Goal: Navigation & Orientation: Find specific page/section

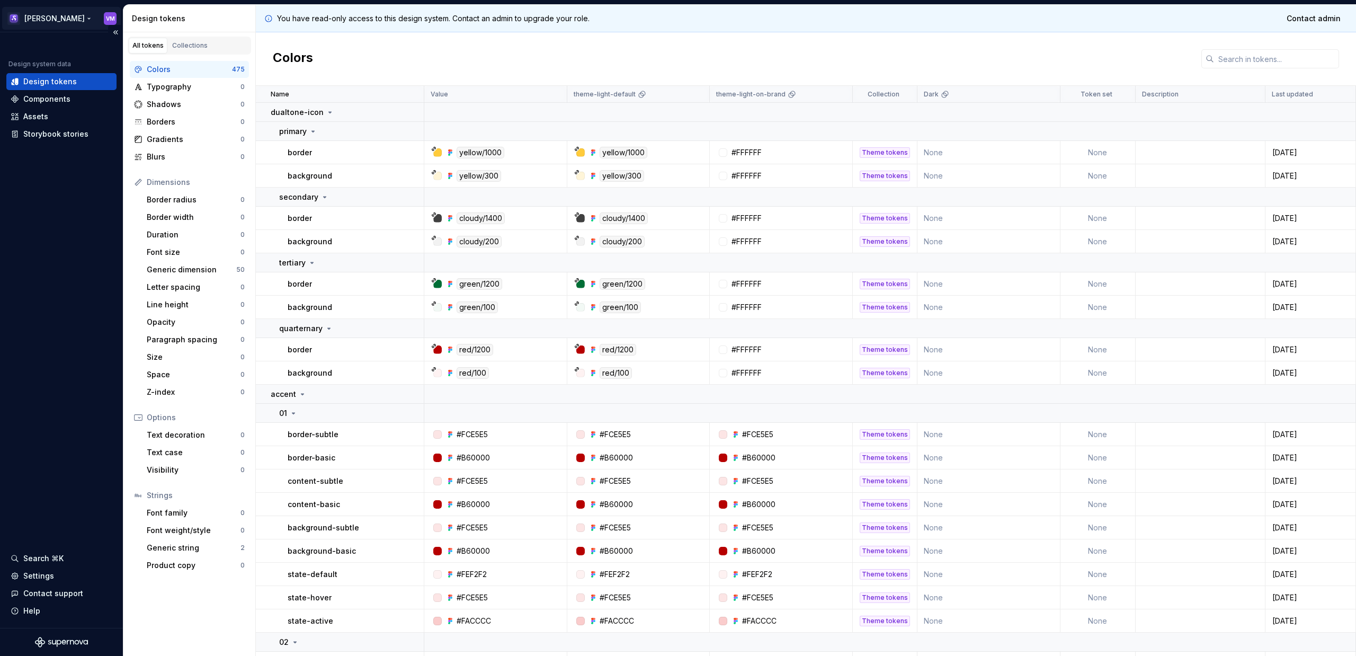
click at [25, 17] on html "[PERSON_NAME] Design system data Design tokens Components Assets Storybook stor…" at bounding box center [678, 328] width 1356 height 656
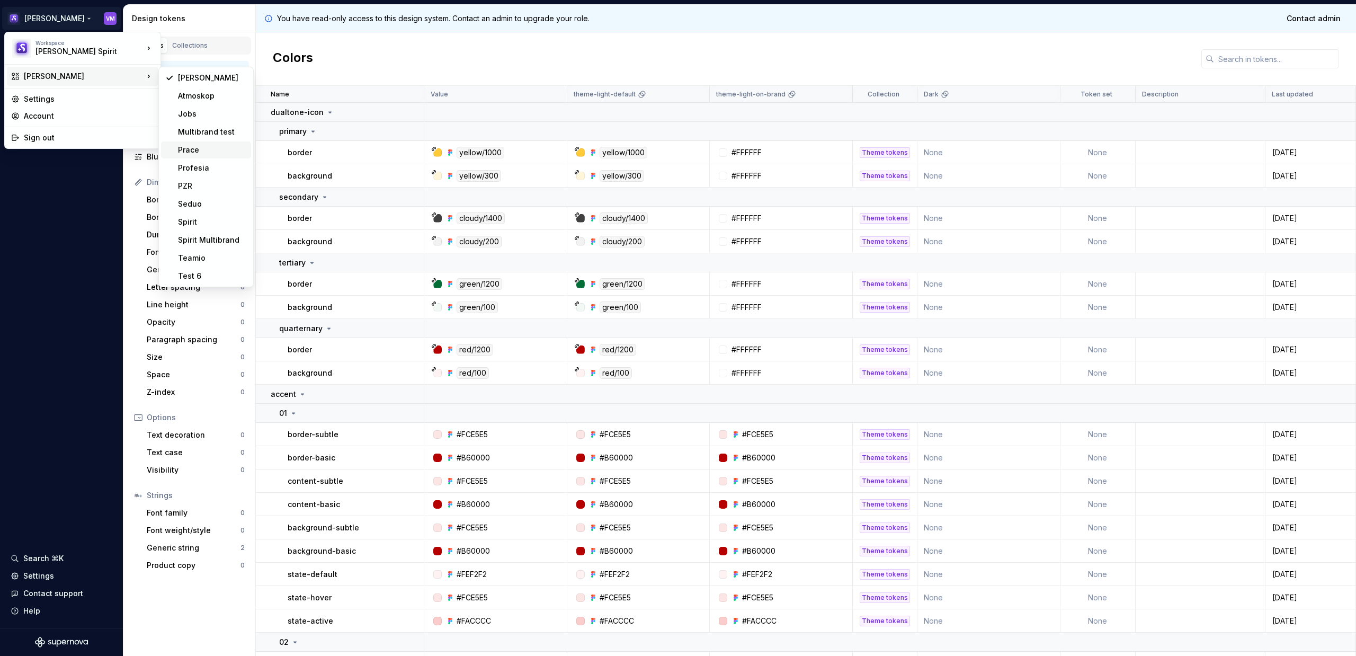
click at [196, 150] on div "Prace" at bounding box center [212, 150] width 69 height 11
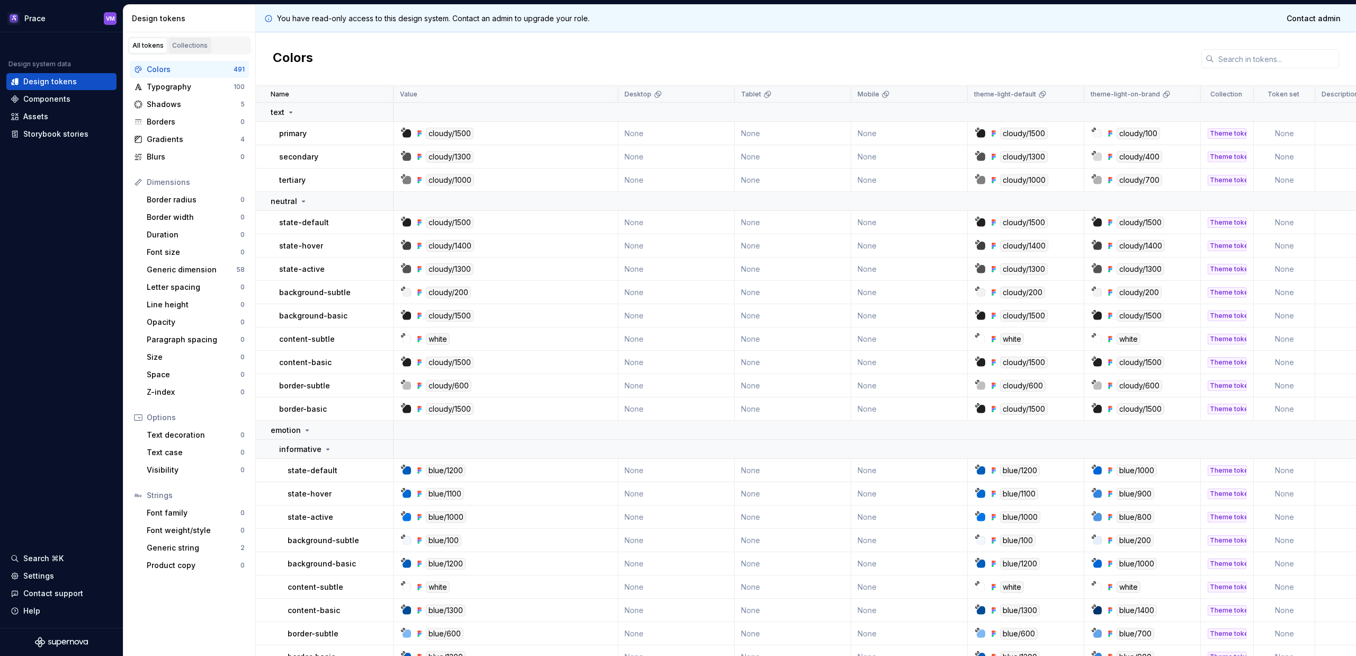
click at [189, 46] on div "Collections" at bounding box center [189, 45] width 35 height 8
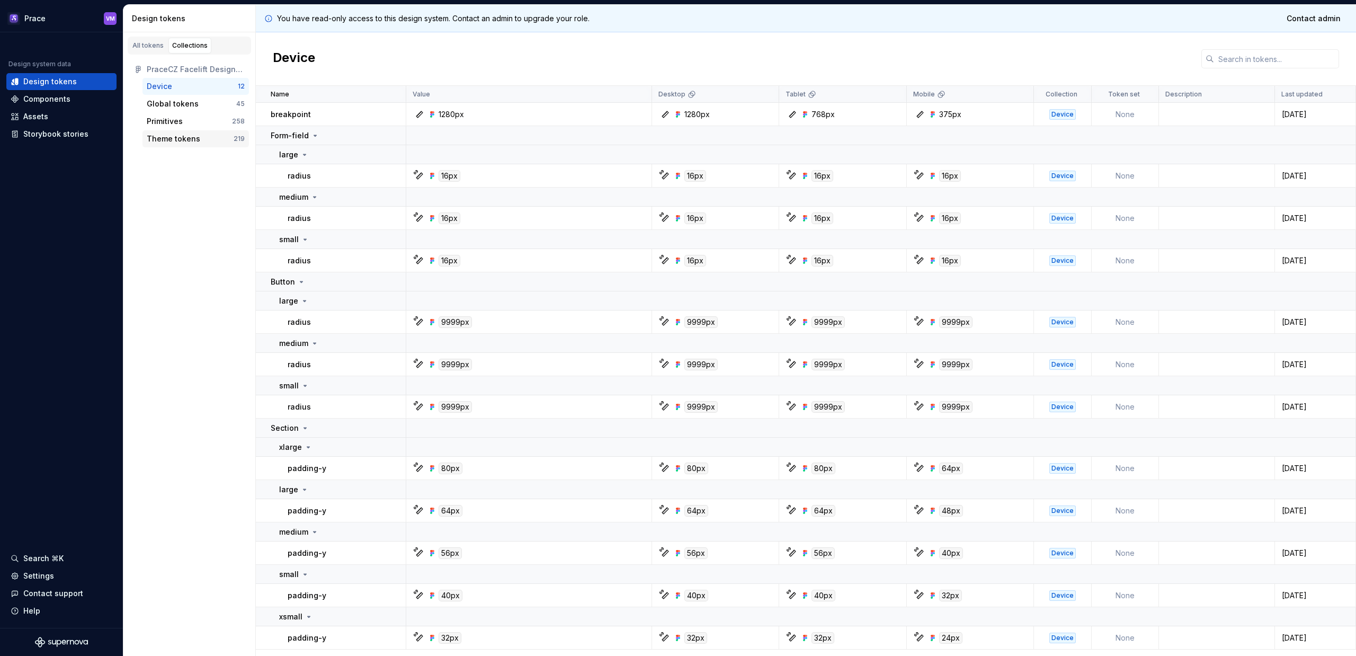
click at [185, 138] on div "Theme tokens" at bounding box center [173, 138] width 53 height 11
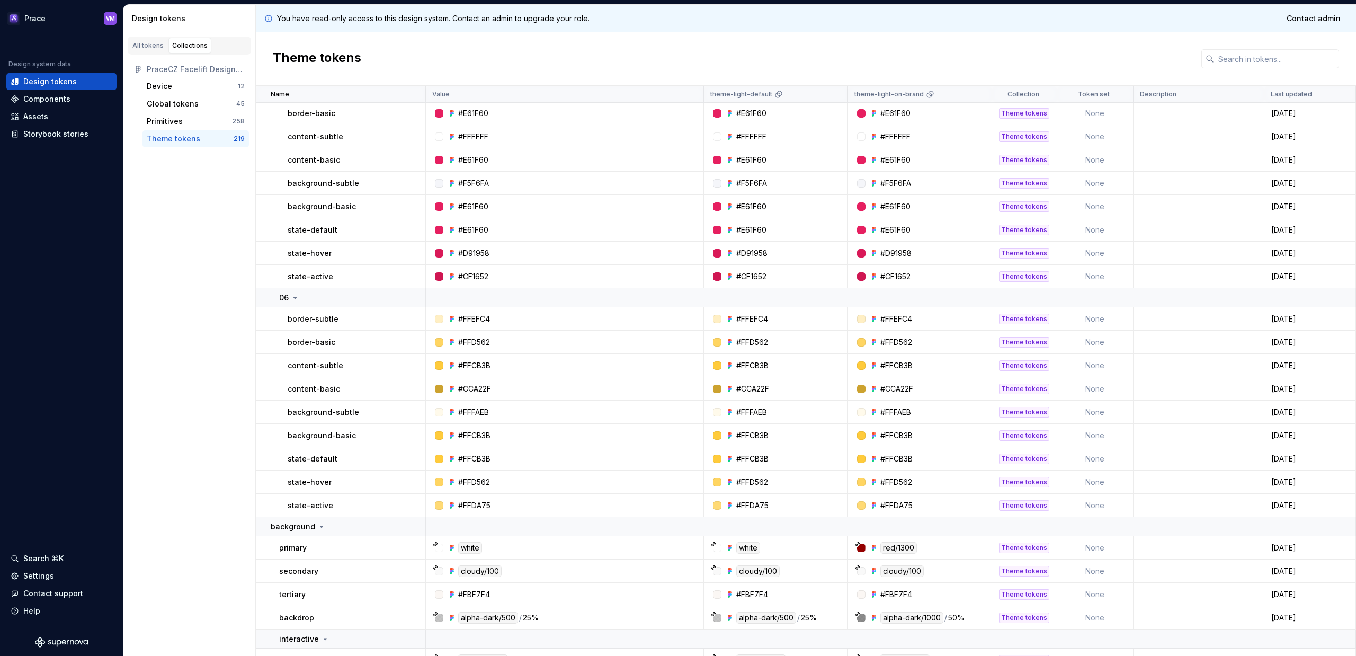
scroll to position [1068, 0]
